Goal: Navigation & Orientation: Understand site structure

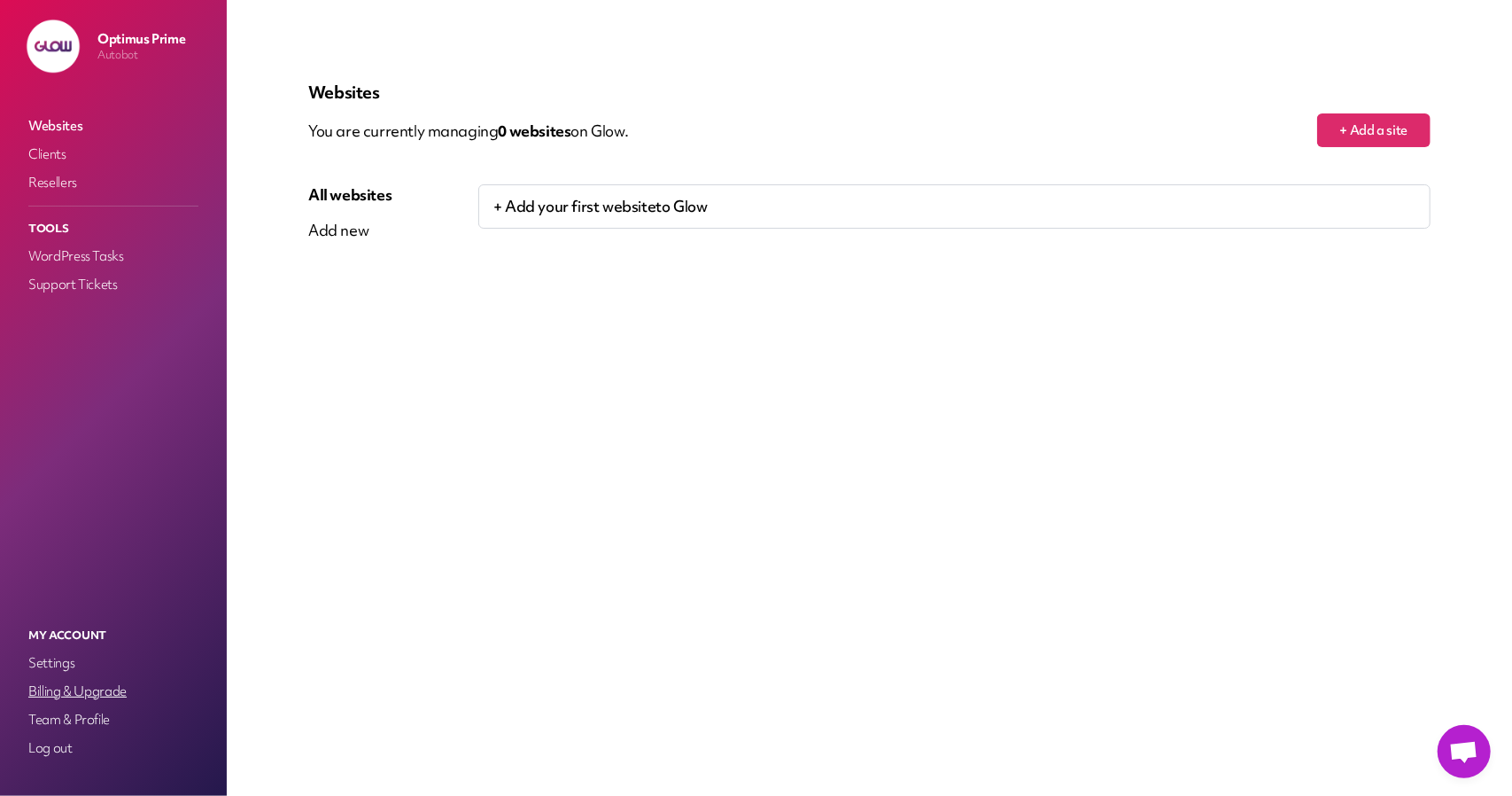
click at [129, 681] on link "Billing & Upgrade" at bounding box center [114, 691] width 177 height 25
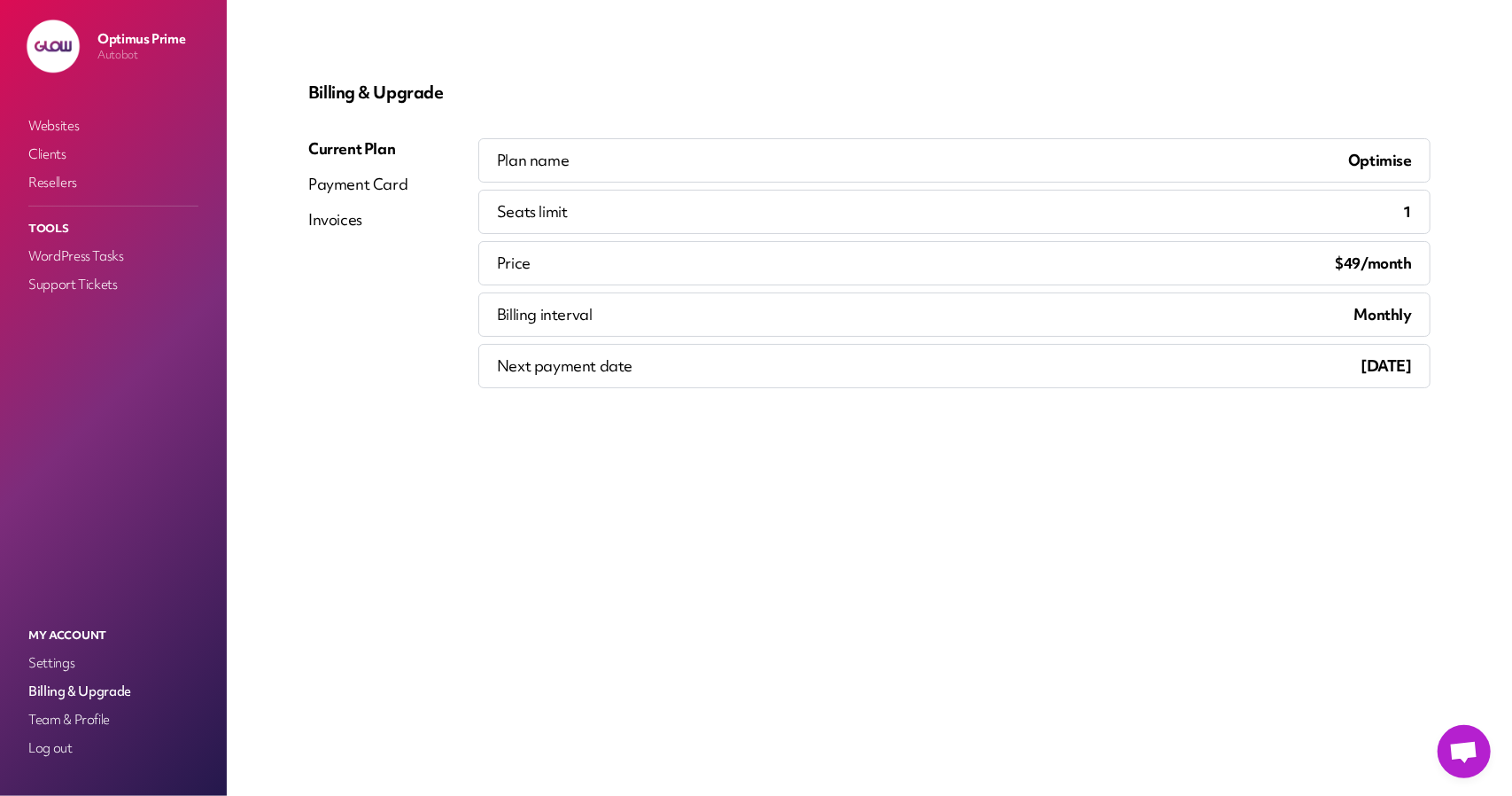
click at [359, 186] on div "Payment Card" at bounding box center [357, 184] width 99 height 21
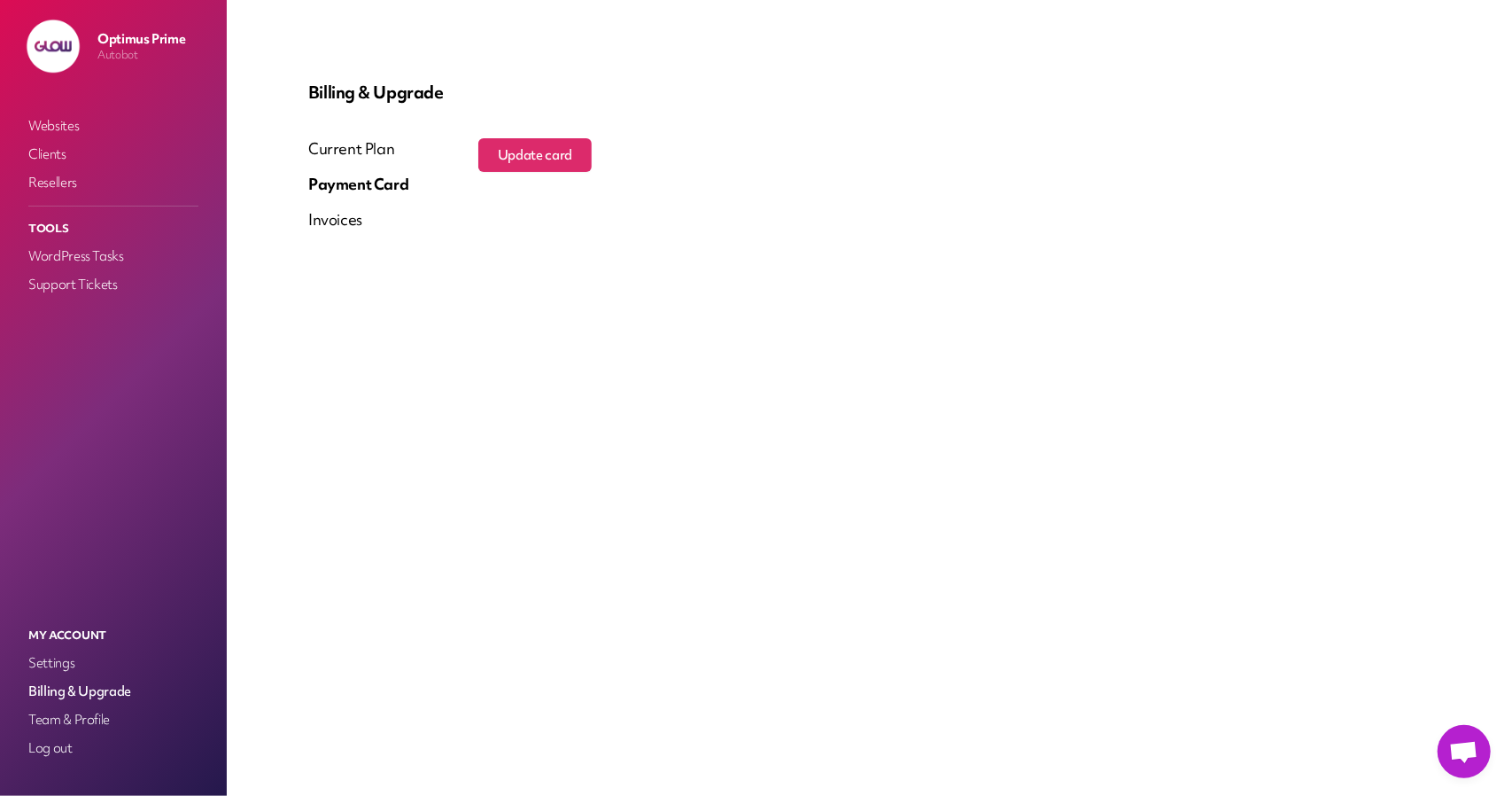
click at [347, 213] on div "Invoices" at bounding box center [335, 219] width 54 height 21
click at [331, 154] on div "Current Plan" at bounding box center [358, 149] width 100 height 21
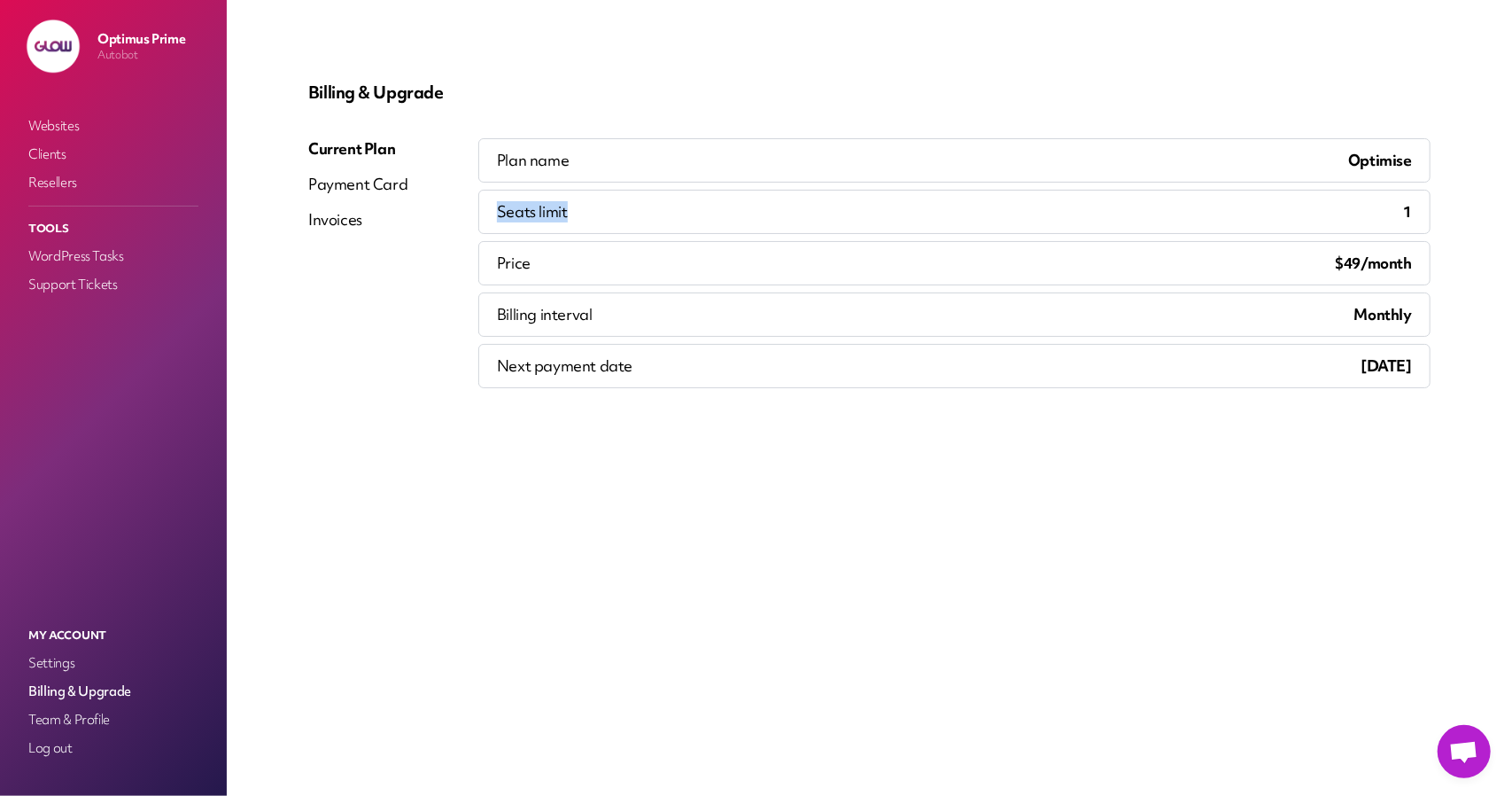
drag, startPoint x: 499, startPoint y: 210, endPoint x: 577, endPoint y: 202, distance: 78.4
click at [577, 202] on div "Seats limit 1" at bounding box center [954, 211] width 952 height 44
copy p "Seats limit"
click at [87, 157] on link "Clients" at bounding box center [114, 154] width 177 height 25
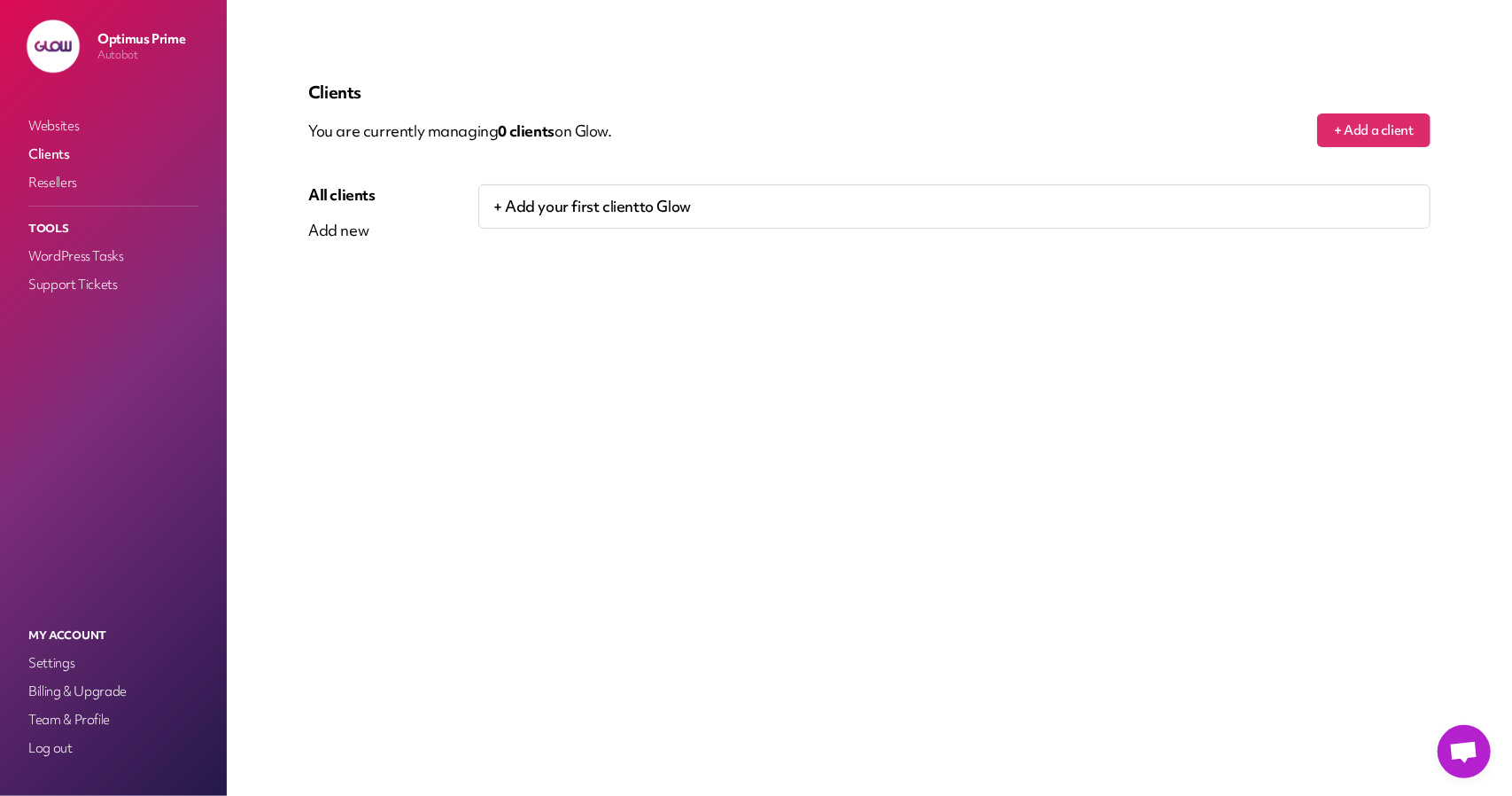
click at [42, 142] on link "Clients" at bounding box center [114, 154] width 177 height 25
click at [48, 133] on link "Websites" at bounding box center [114, 126] width 177 height 25
click at [62, 672] on link "Settings" at bounding box center [114, 662] width 177 height 25
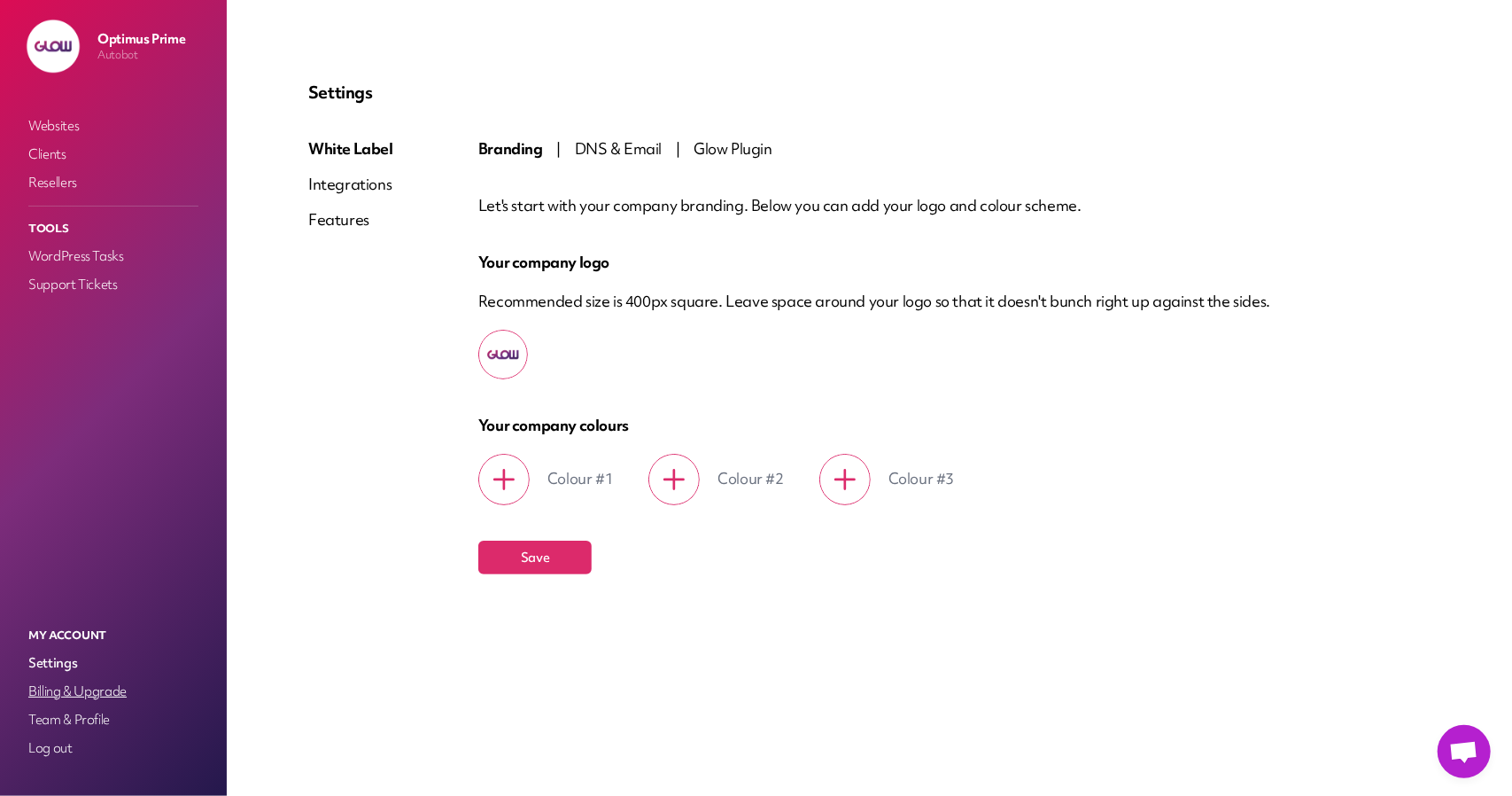
click at [69, 690] on link "Billing & Upgrade" at bounding box center [114, 691] width 177 height 25
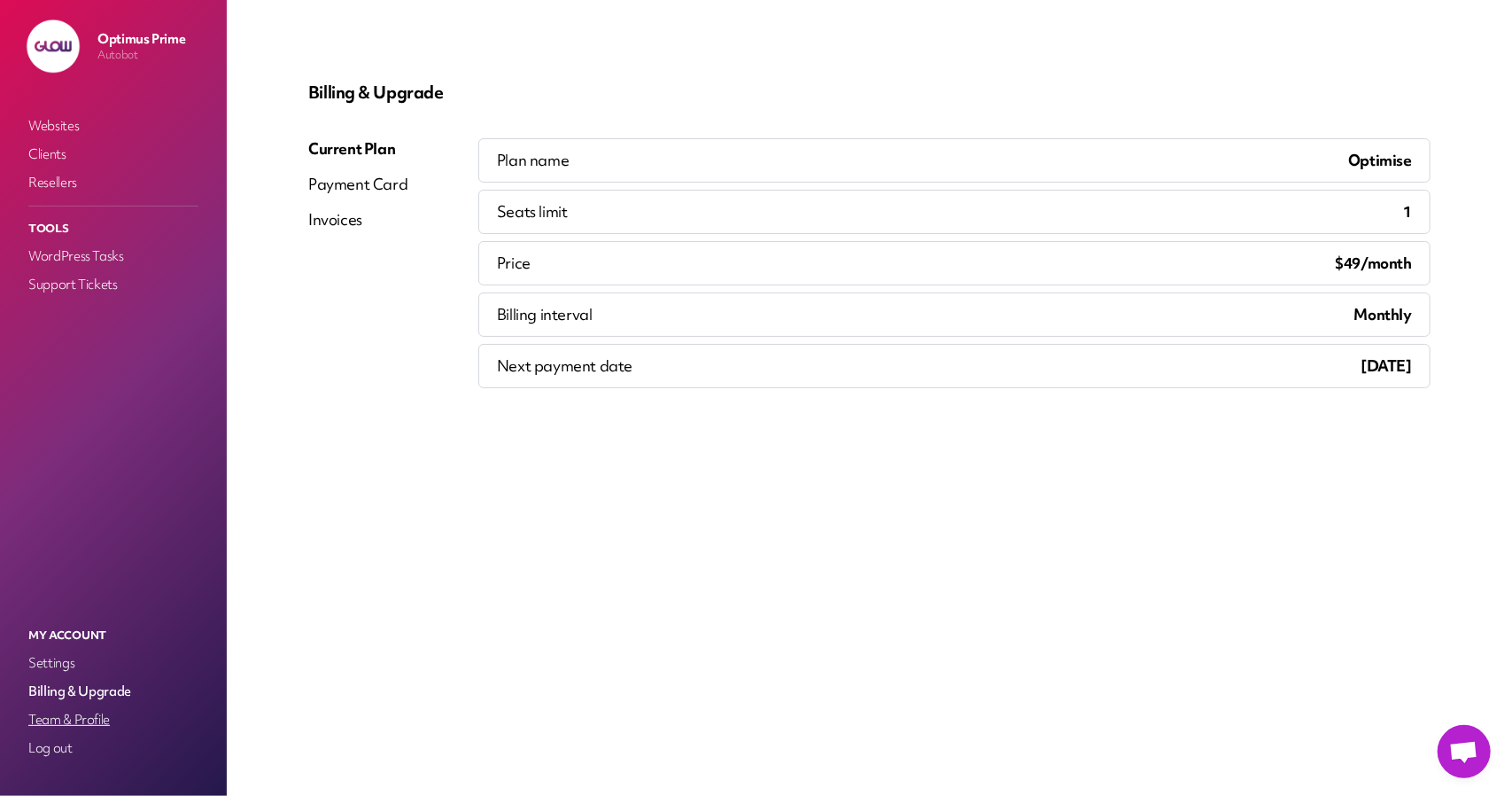
click at [81, 711] on link "Team & Profile" at bounding box center [114, 719] width 177 height 25
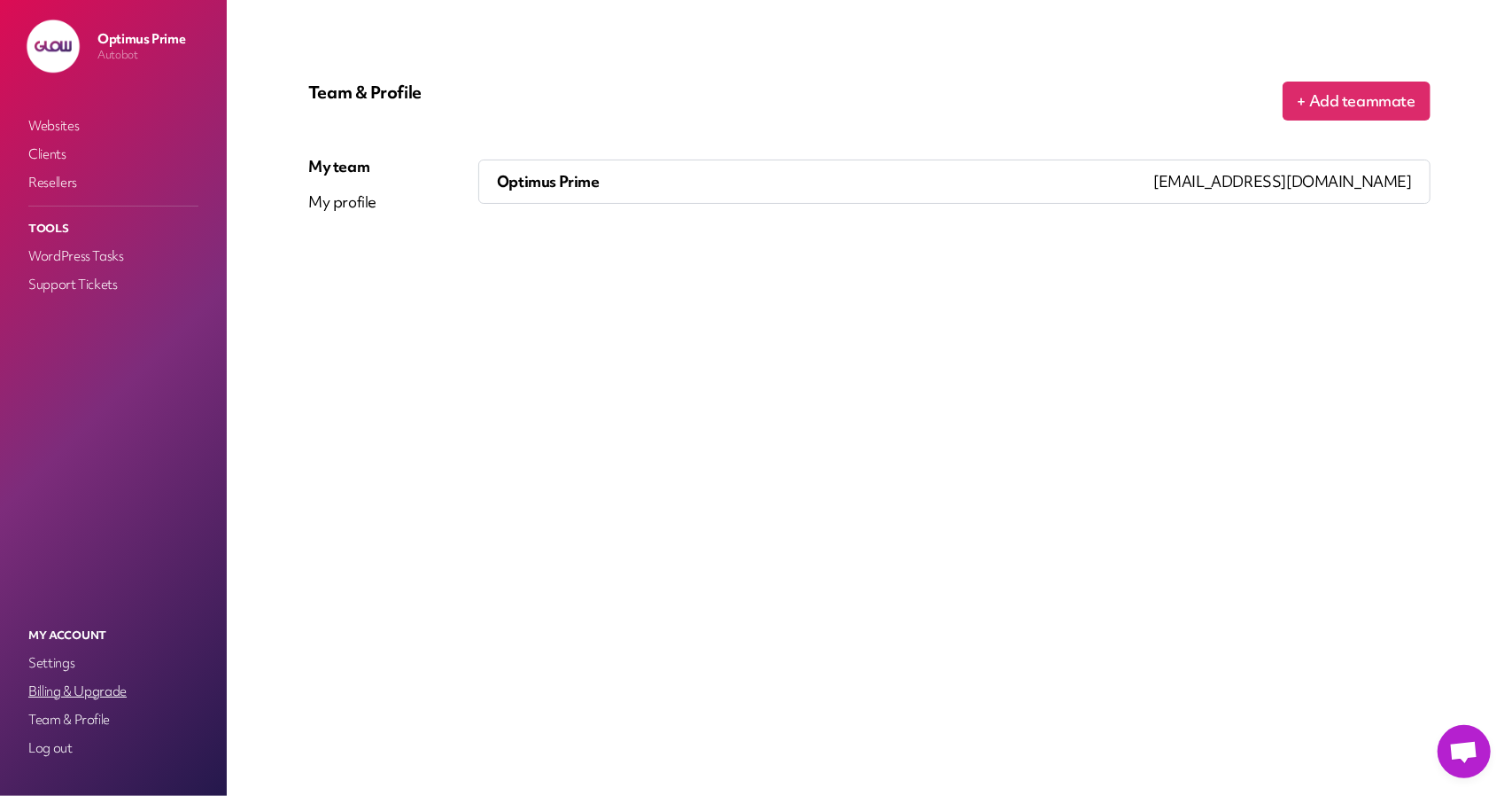
click at [78, 693] on link "Billing & Upgrade" at bounding box center [114, 691] width 177 height 25
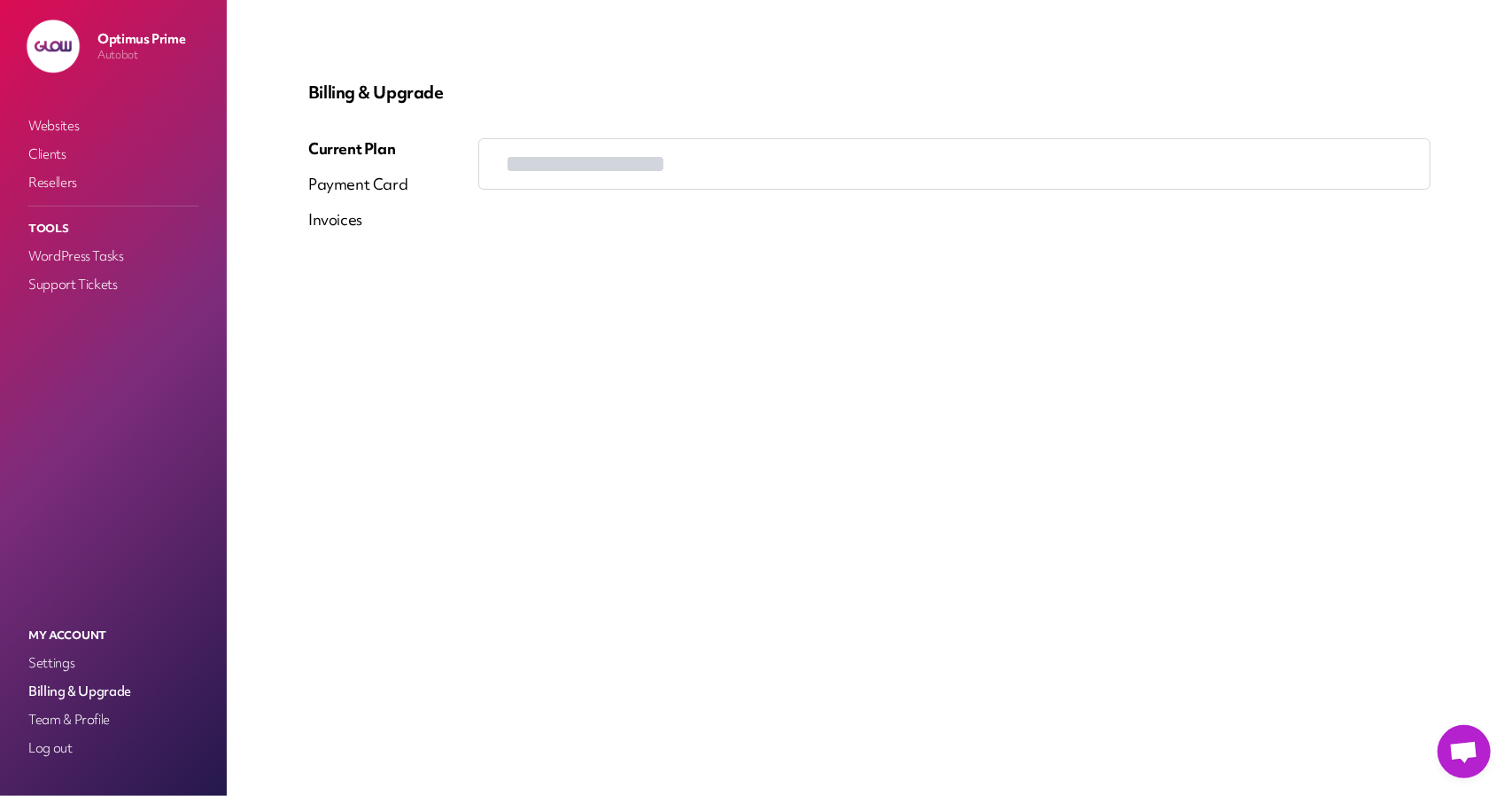
click at [374, 172] on div "Current Plan Payment Card Invoices" at bounding box center [357, 191] width 99 height 106
click at [368, 187] on div "Payment Card" at bounding box center [357, 184] width 99 height 21
click at [63, 655] on link "Settings" at bounding box center [114, 662] width 177 height 25
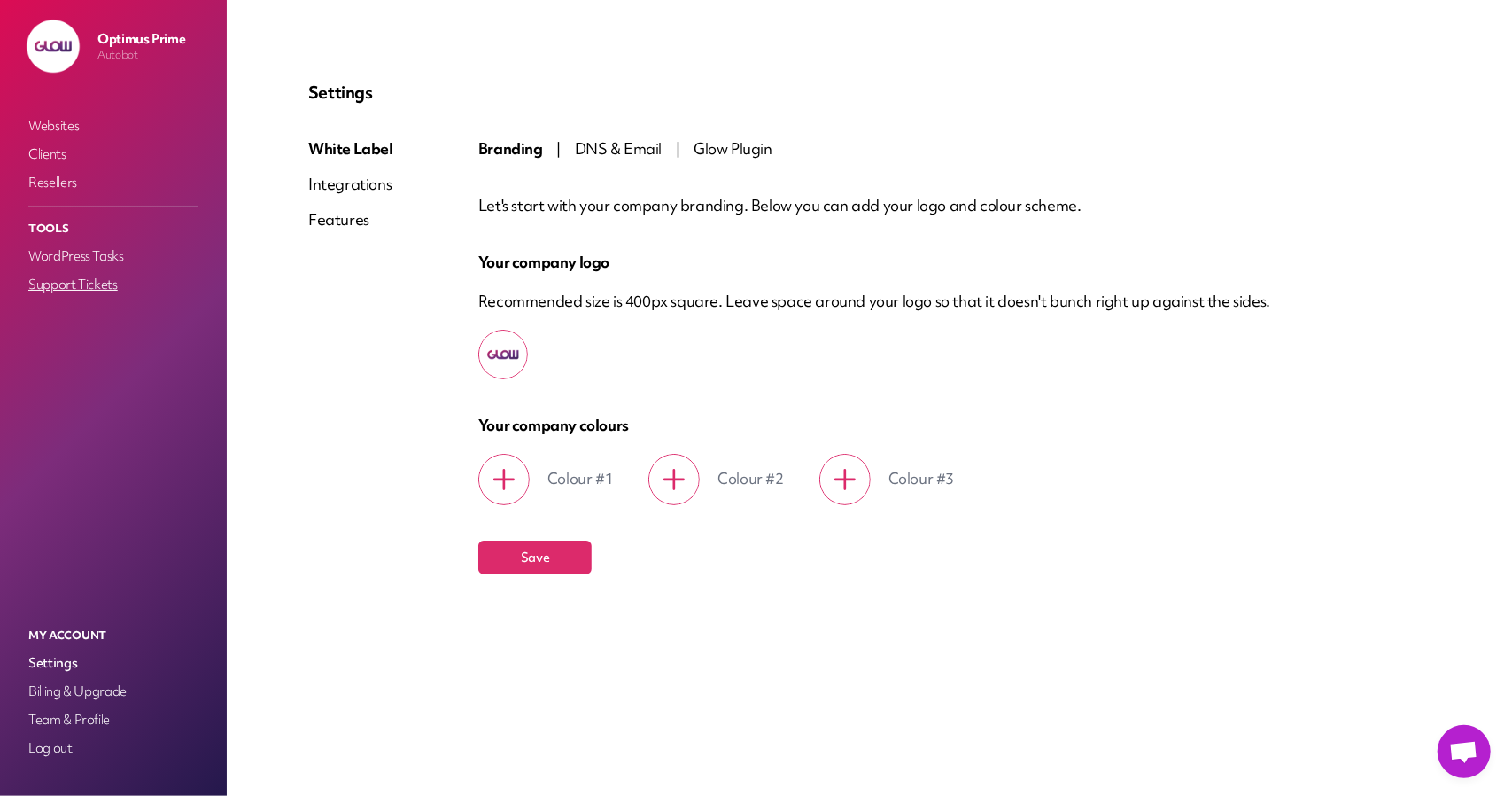
click at [68, 281] on link "Support Tickets" at bounding box center [114, 284] width 177 height 25
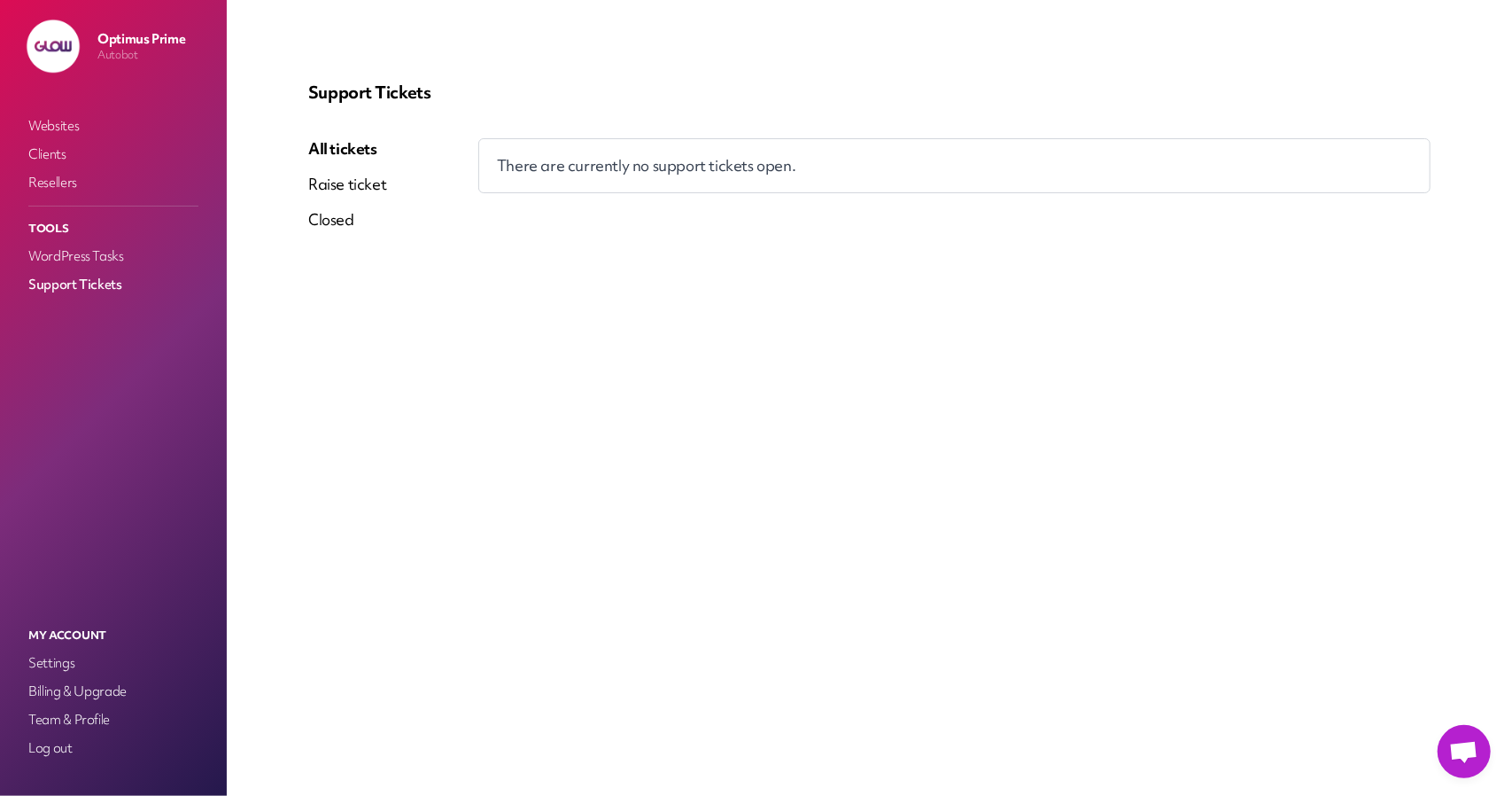
click at [76, 238] on p "Tools" at bounding box center [114, 228] width 177 height 23
click at [62, 256] on link "WordPress Tasks" at bounding box center [114, 256] width 177 height 25
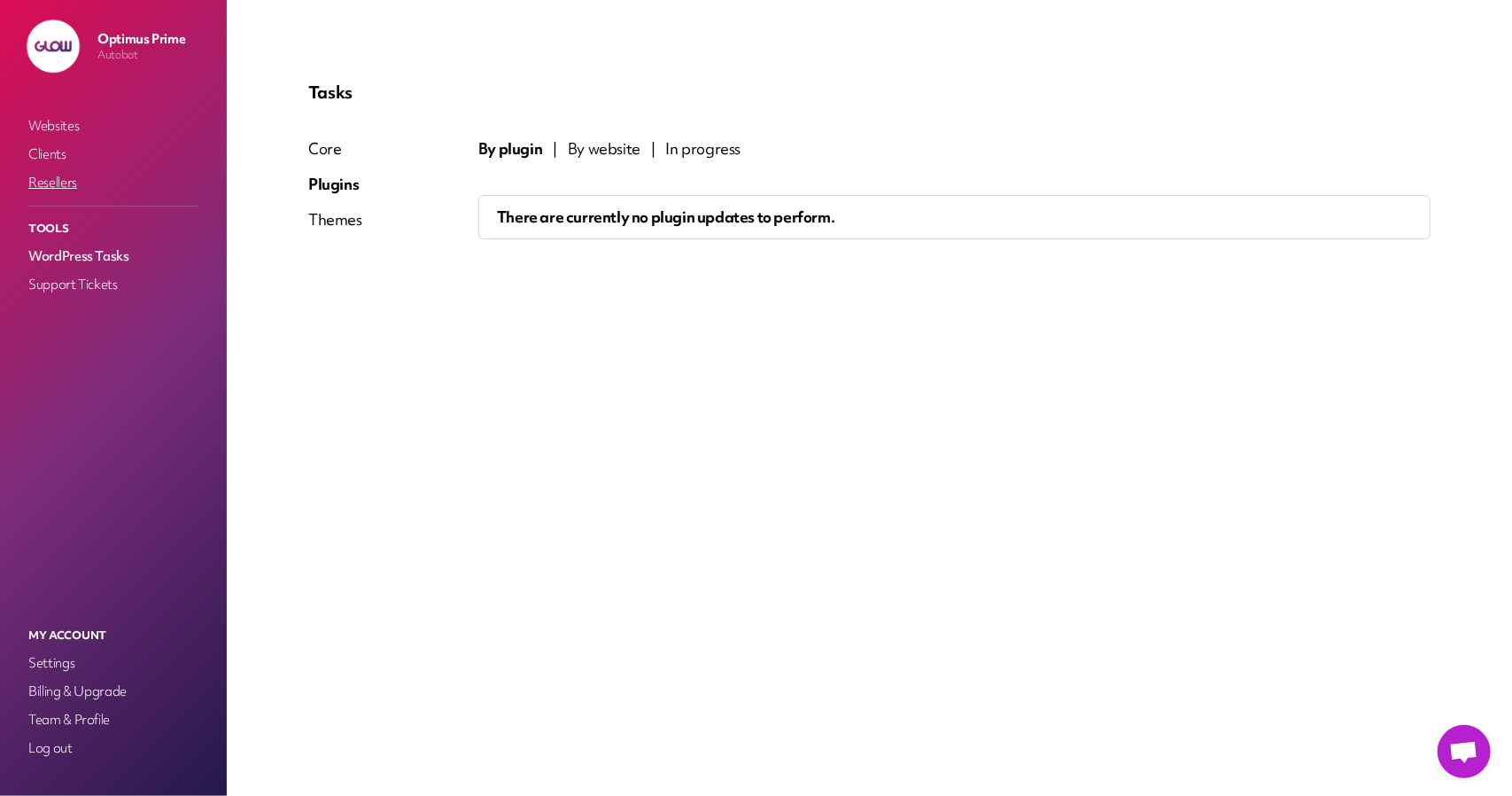
click at [60, 194] on link "Resellers" at bounding box center [114, 182] width 177 height 25
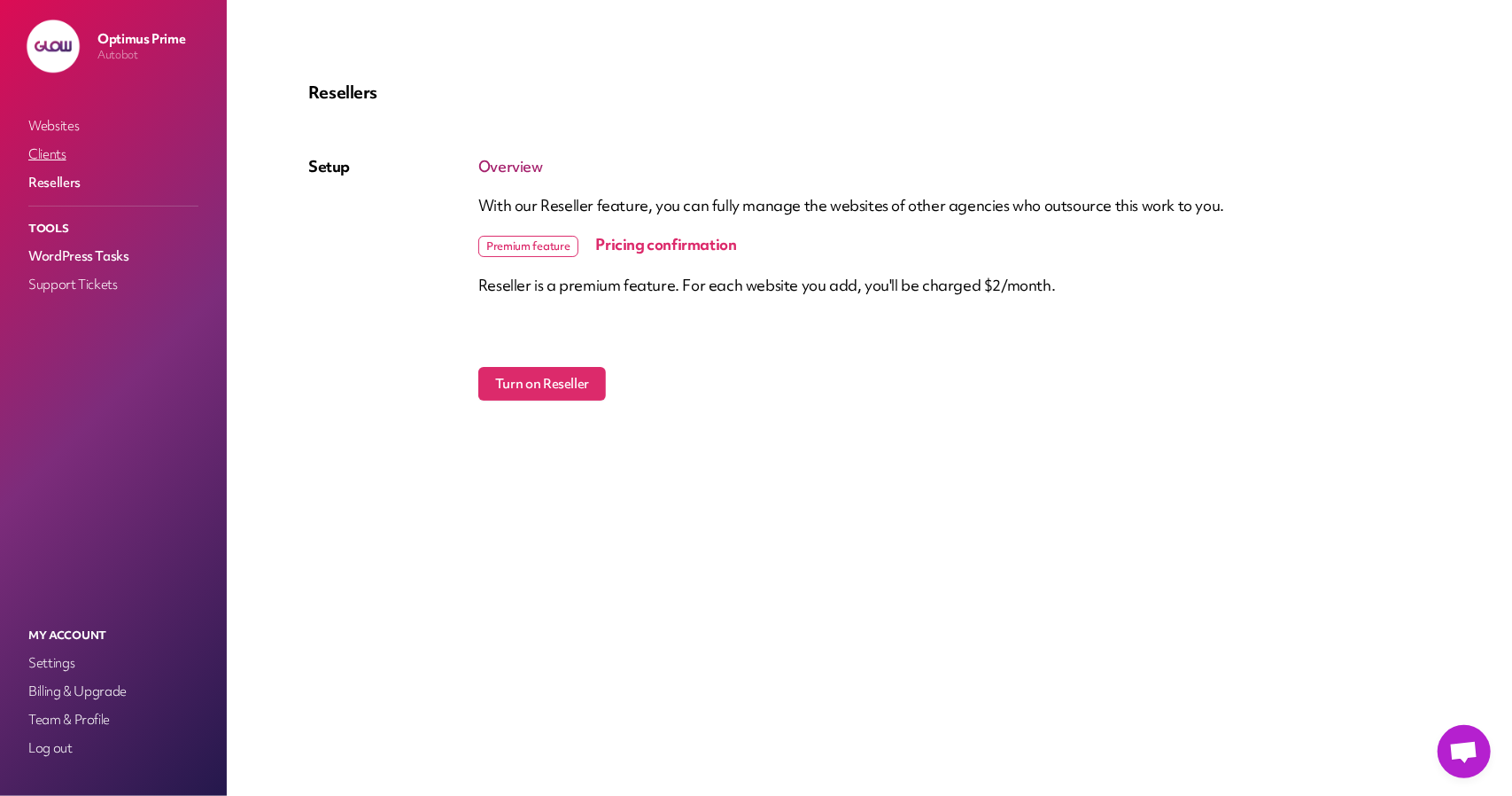
click at [63, 159] on link "Clients" at bounding box center [114, 154] width 177 height 25
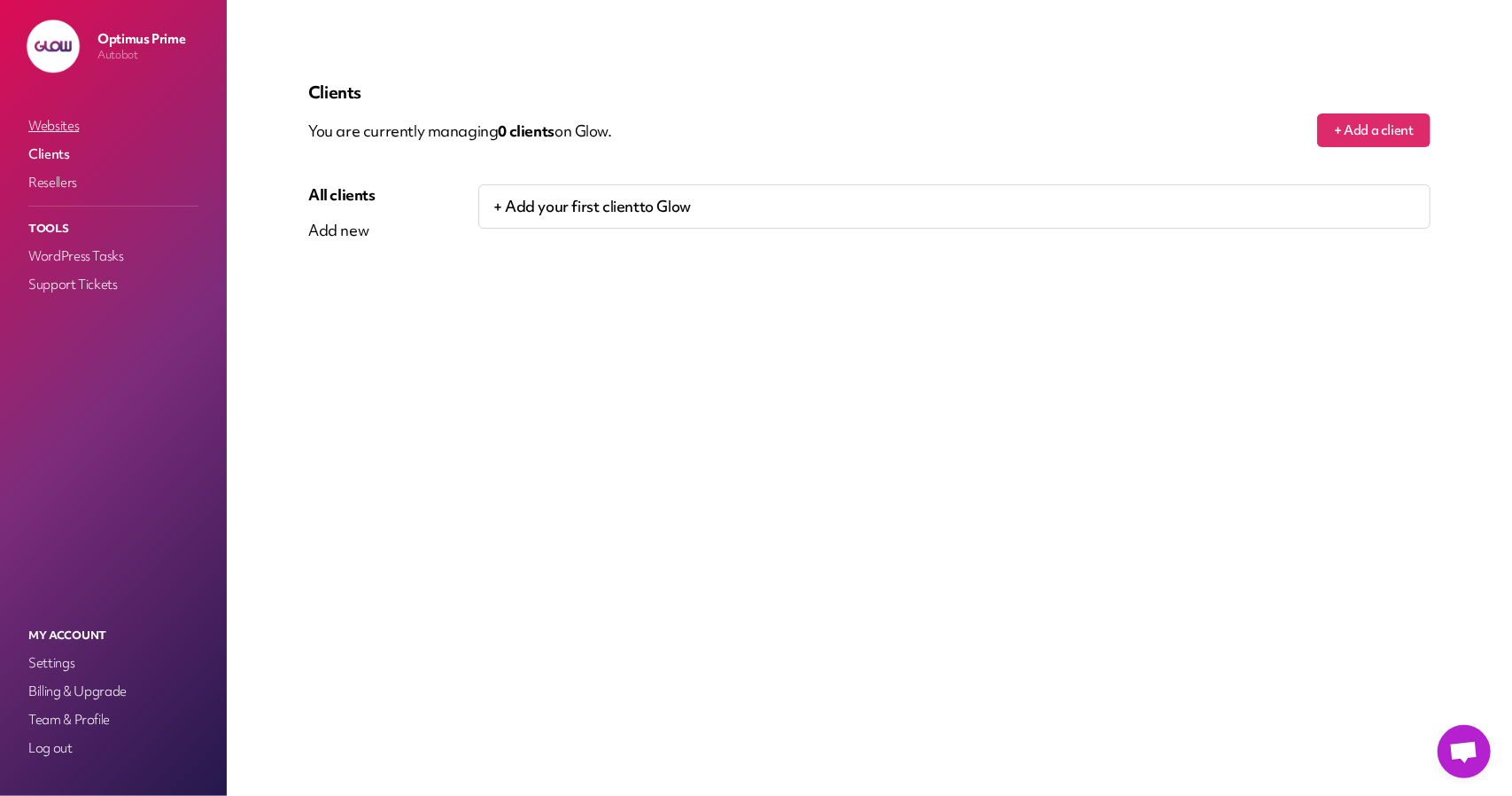
click at [63, 120] on link "Websites" at bounding box center [114, 126] width 177 height 25
click at [316, 228] on div "Add new" at bounding box center [350, 230] width 83 height 21
click at [348, 197] on div "All websites" at bounding box center [347, 195] width 78 height 21
click at [615, 203] on p "+ Add your first website to Glow" at bounding box center [954, 207] width 952 height 44
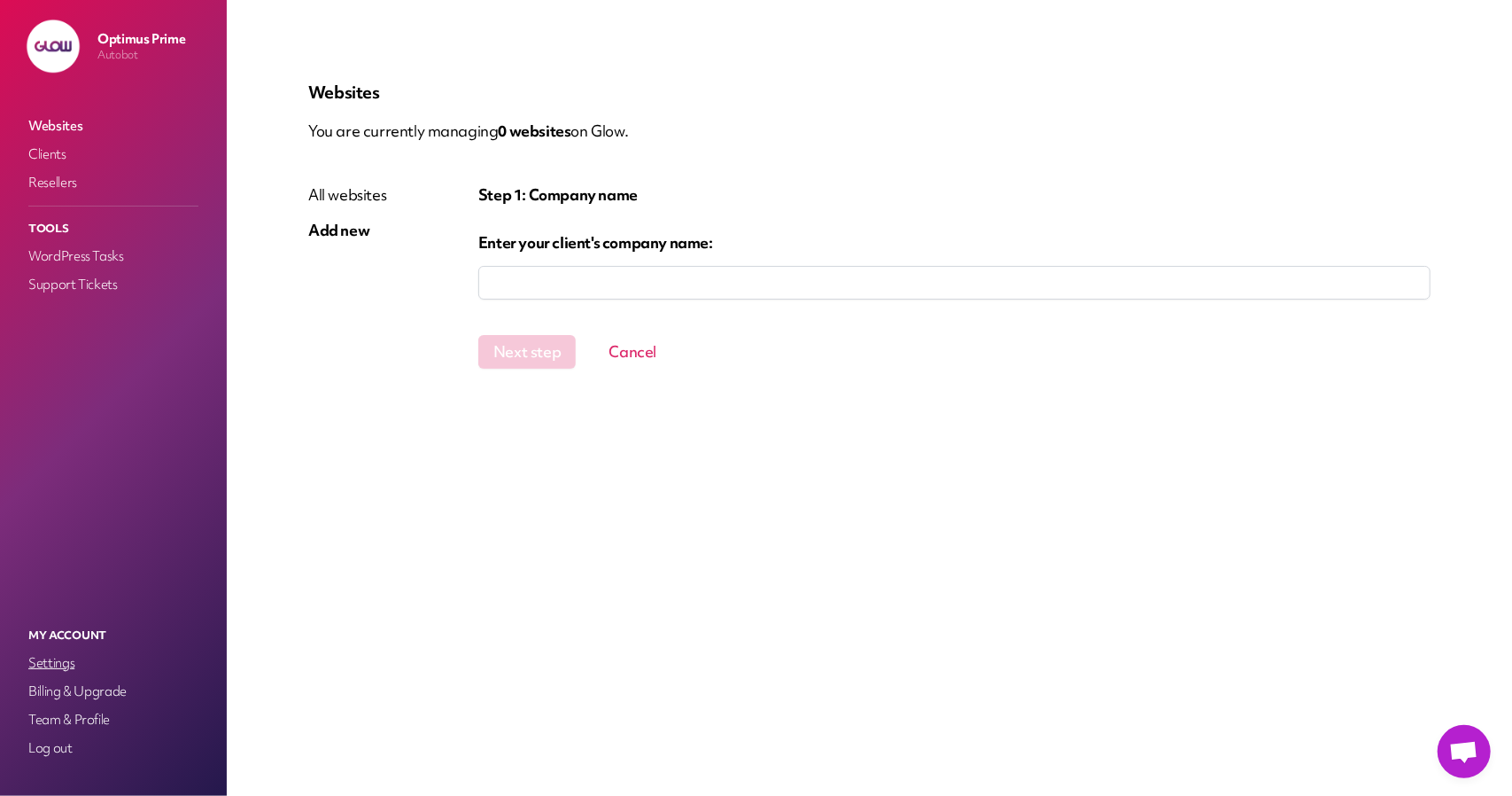
click at [62, 669] on link "Settings" at bounding box center [114, 662] width 177 height 25
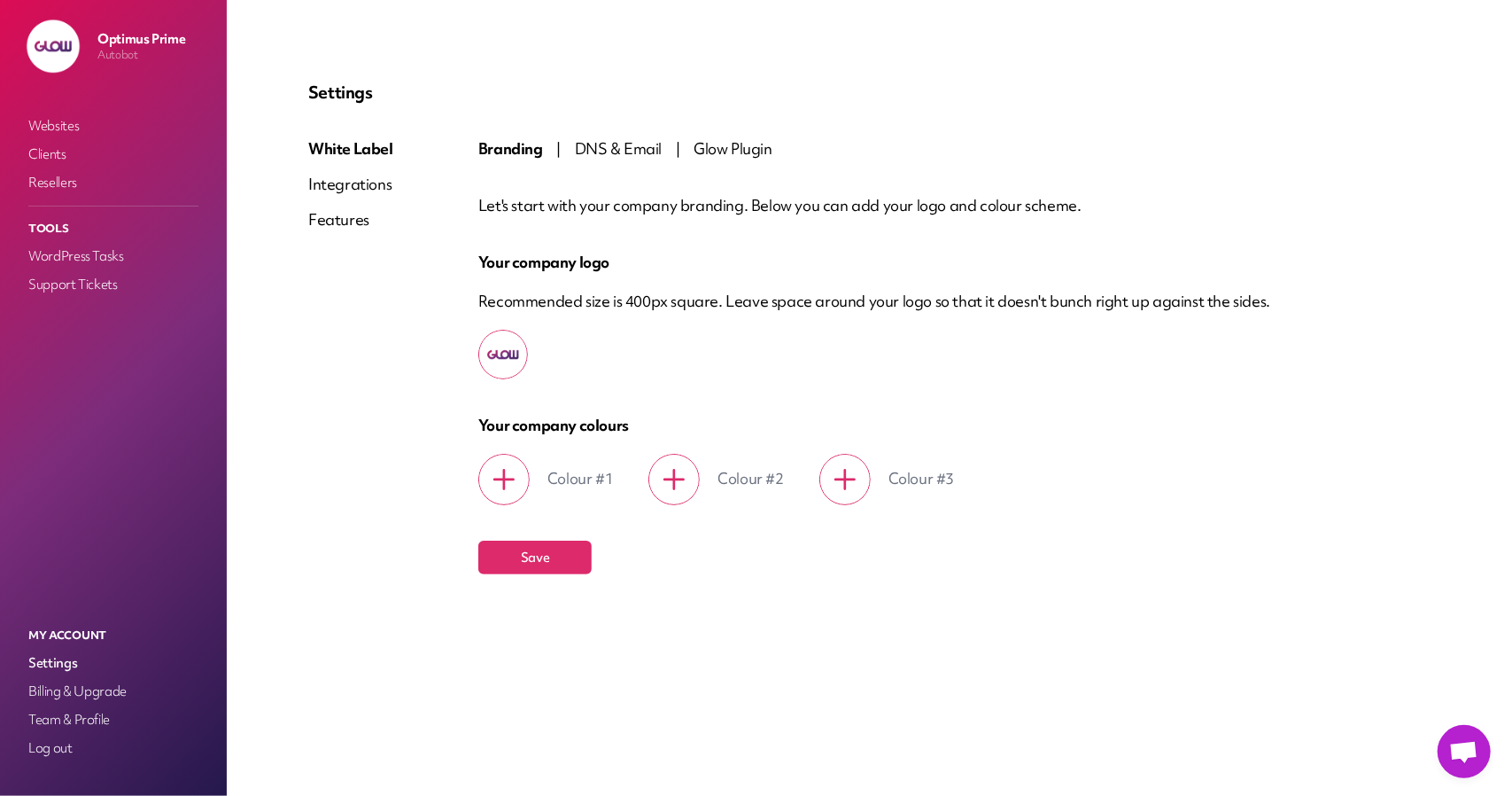
click at [351, 224] on div "Features" at bounding box center [351, 219] width 85 height 21
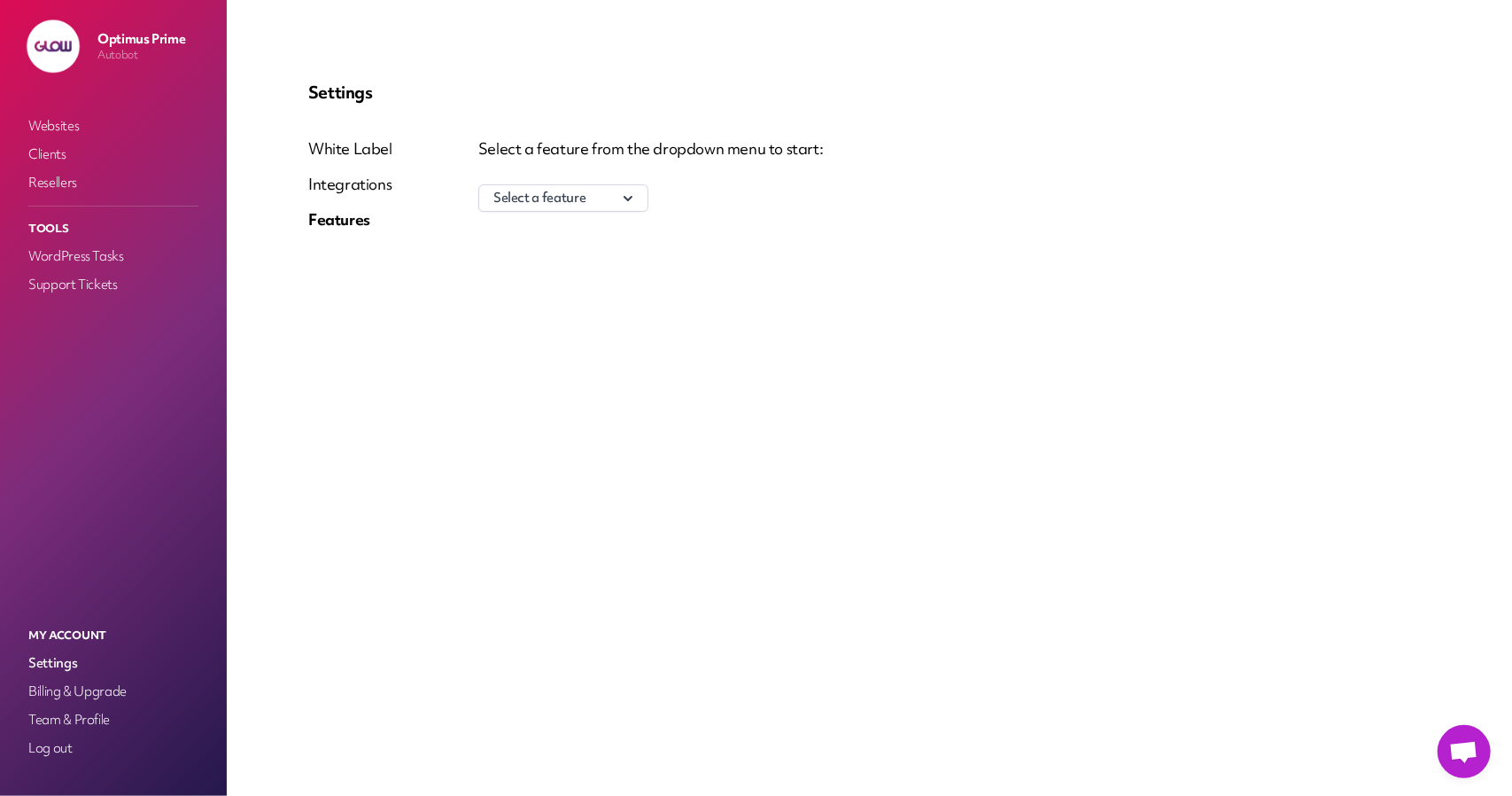
click at [345, 186] on div "Integrations" at bounding box center [350, 184] width 84 height 21
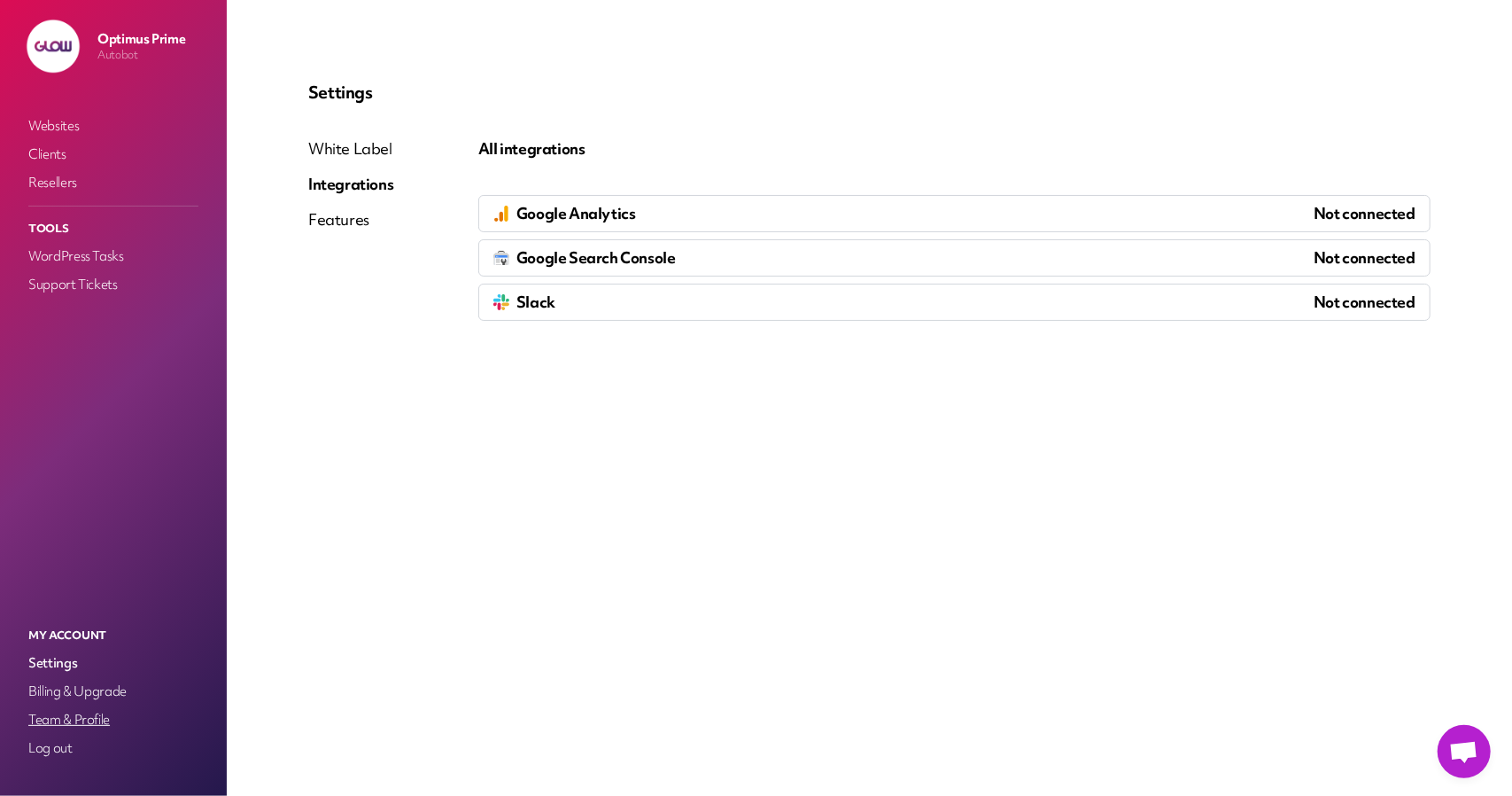
click at [78, 717] on link "Team & Profile" at bounding box center [114, 719] width 177 height 25
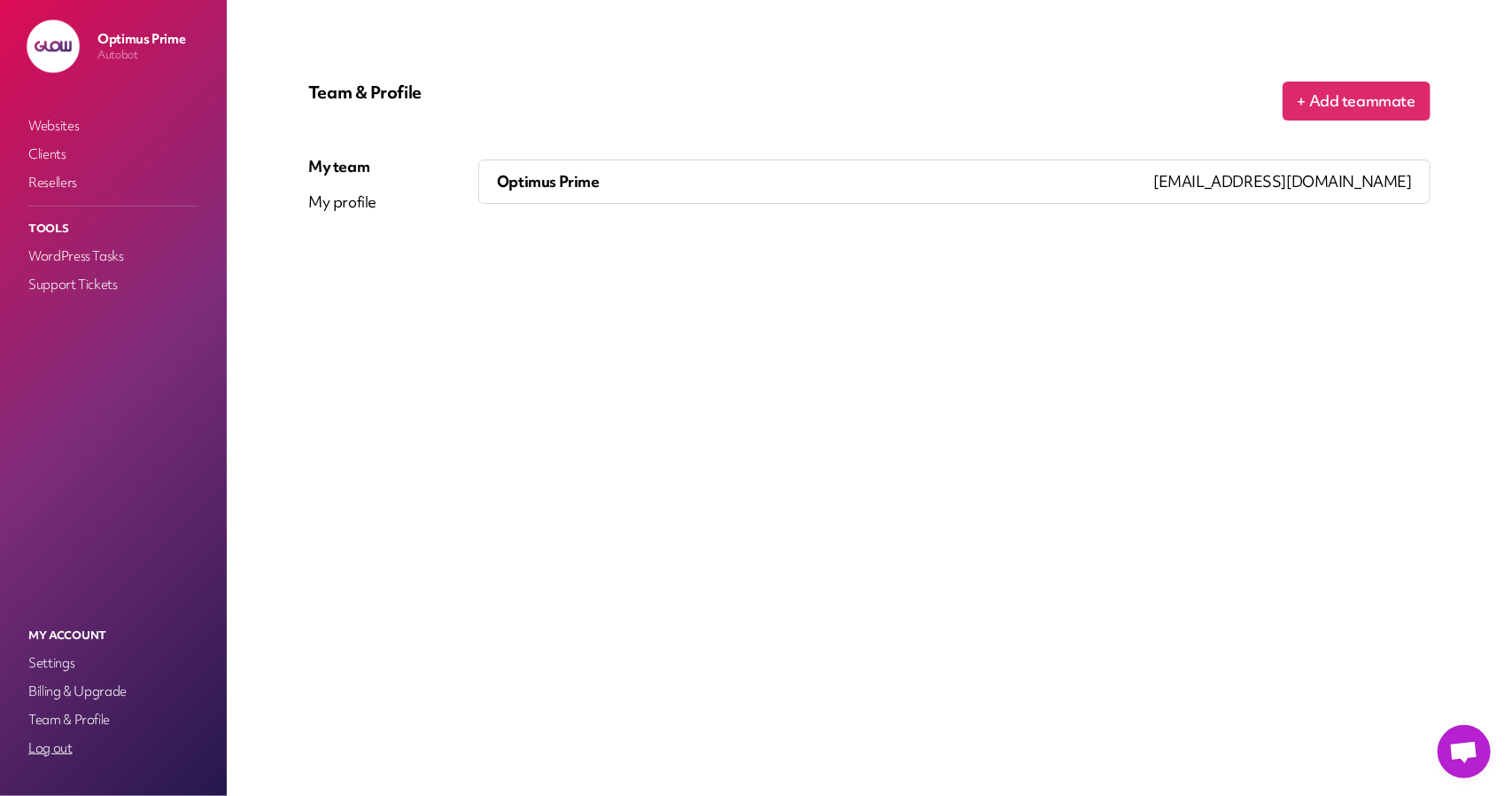
click at [56, 755] on link "Log out" at bounding box center [114, 747] width 177 height 25
